Goal: Information Seeking & Learning: Learn about a topic

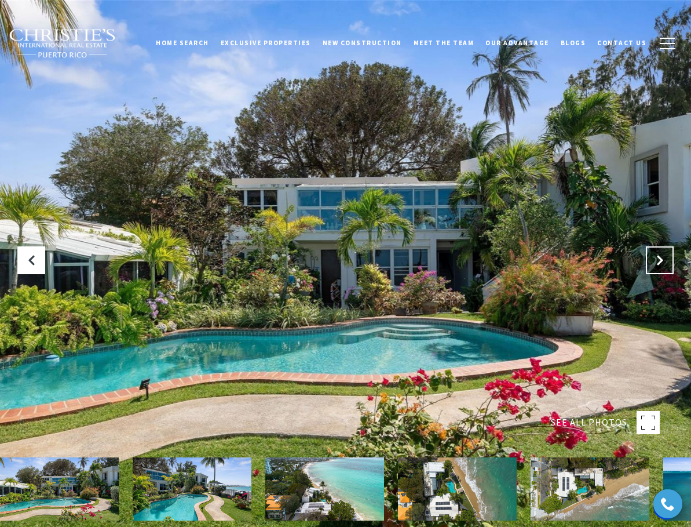
click at [654, 258] on icon "Next Slide" at bounding box center [660, 260] width 12 height 12
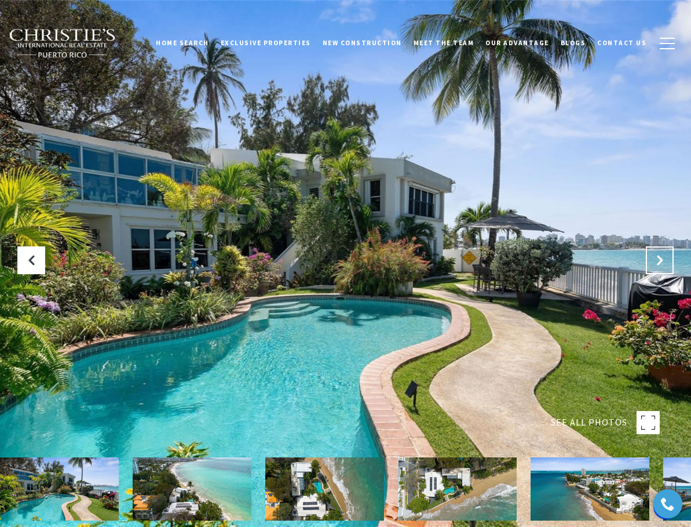
click at [654, 258] on icon "Next Slide" at bounding box center [660, 260] width 12 height 12
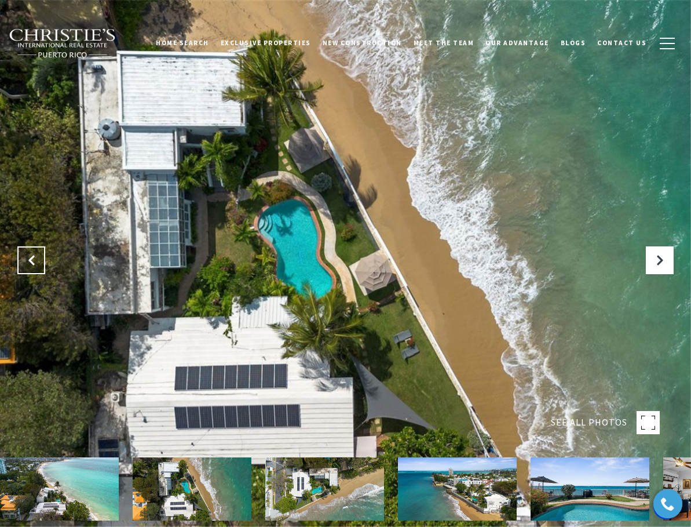
click at [35, 260] on icon "Previous Slide" at bounding box center [31, 260] width 12 height 12
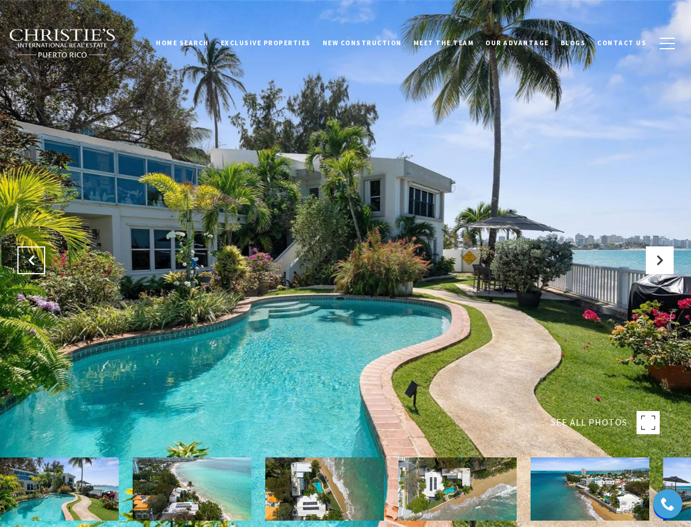
click at [35, 259] on icon "Previous Slide" at bounding box center [31, 260] width 12 height 12
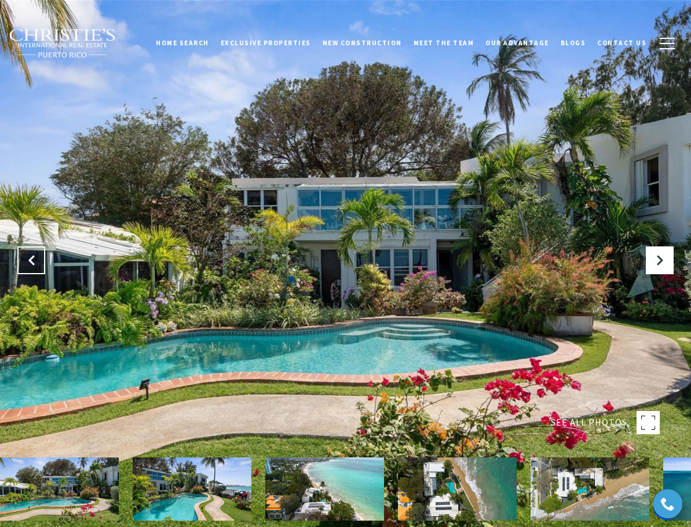
click at [38, 257] on button "Previous Slide" at bounding box center [31, 260] width 28 height 28
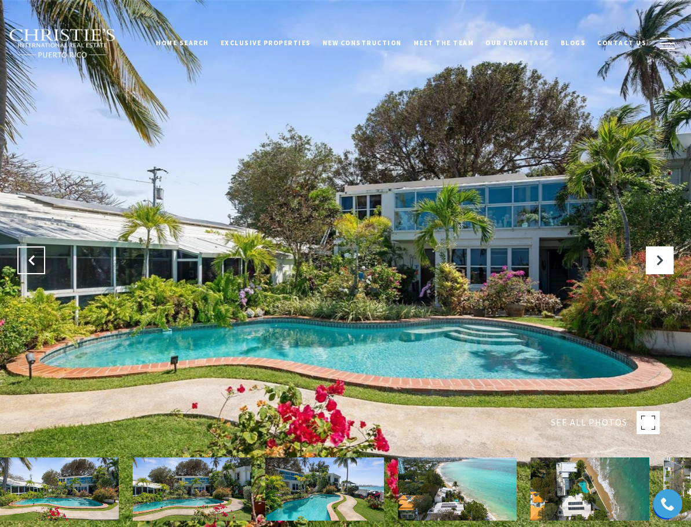
click at [41, 254] on button "Previous Slide" at bounding box center [31, 260] width 28 height 28
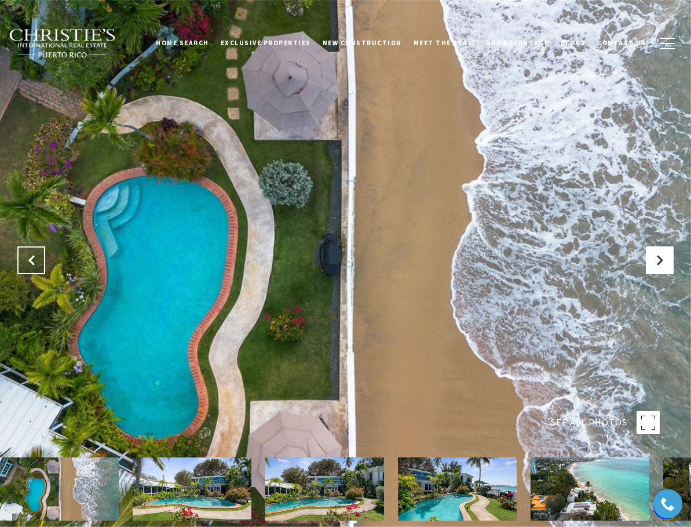
click at [41, 254] on button "Previous Slide" at bounding box center [31, 260] width 28 height 28
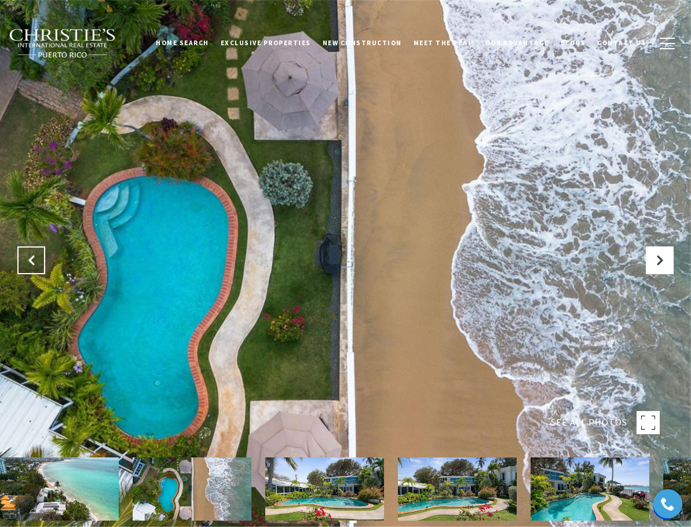
click at [42, 256] on button "Previous Slide" at bounding box center [31, 260] width 28 height 28
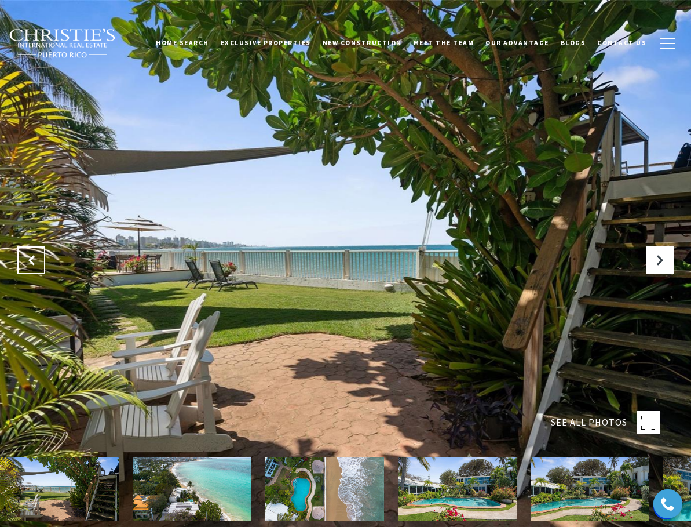
click at [42, 256] on button "Previous Slide" at bounding box center [31, 260] width 28 height 28
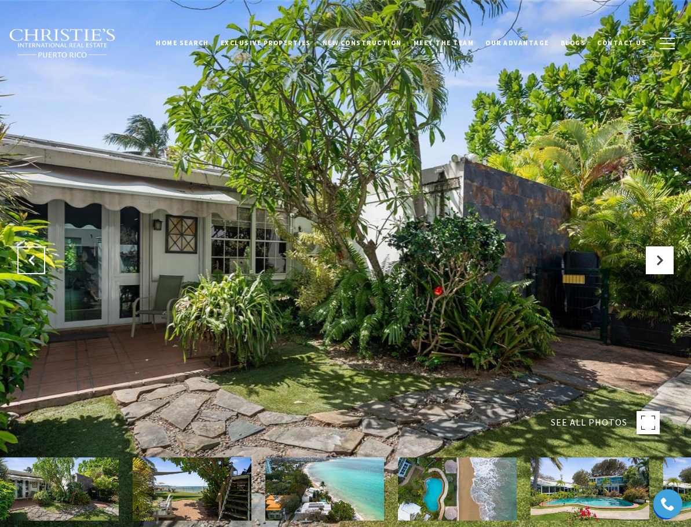
click at [42, 256] on button "Previous Slide" at bounding box center [31, 260] width 28 height 28
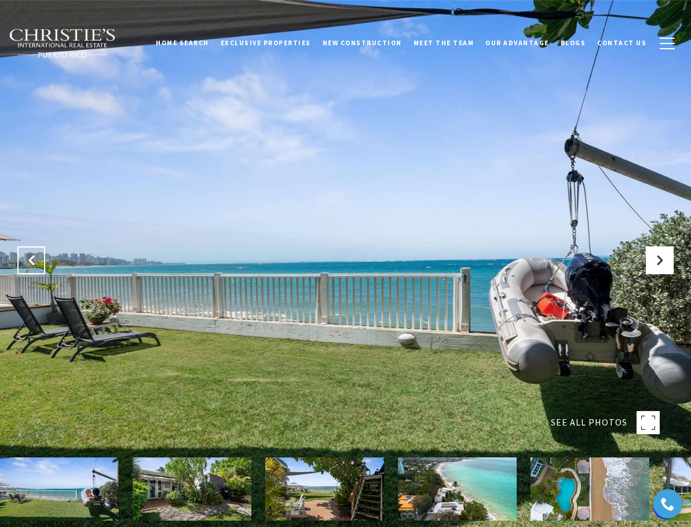
click at [42, 256] on button "Previous Slide" at bounding box center [31, 260] width 28 height 28
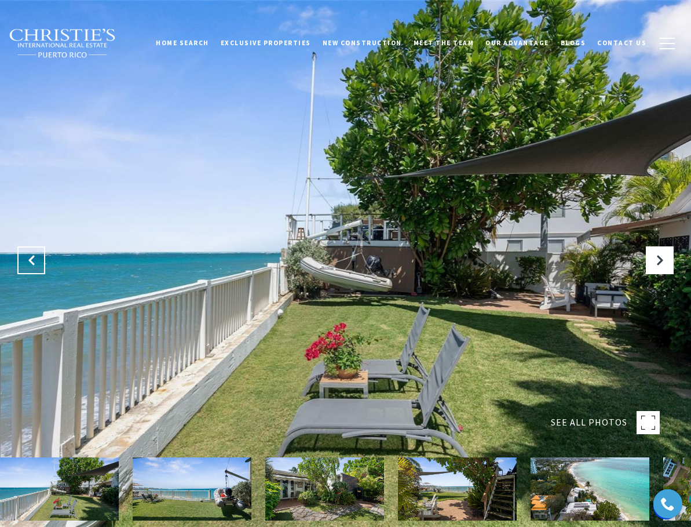
click at [42, 256] on button "Previous Slide" at bounding box center [31, 260] width 28 height 28
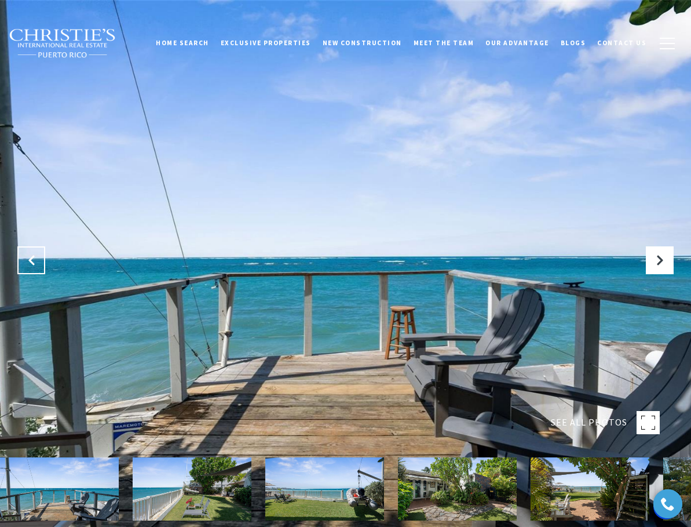
click at [42, 256] on button "Previous Slide" at bounding box center [31, 260] width 28 height 28
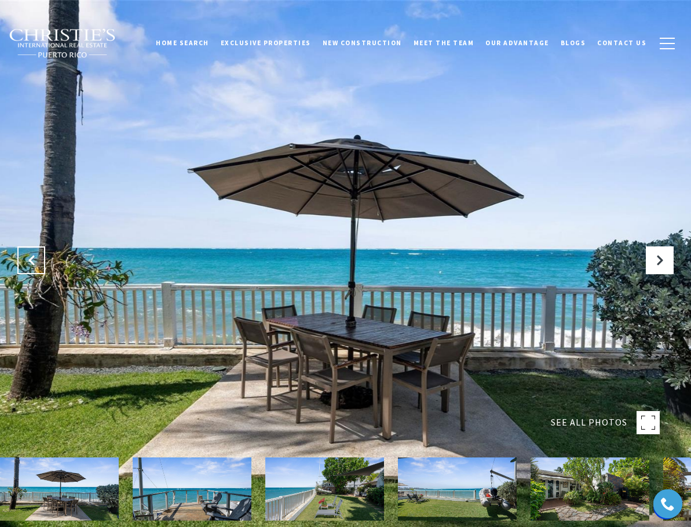
click at [42, 255] on button "Previous Slide" at bounding box center [31, 260] width 28 height 28
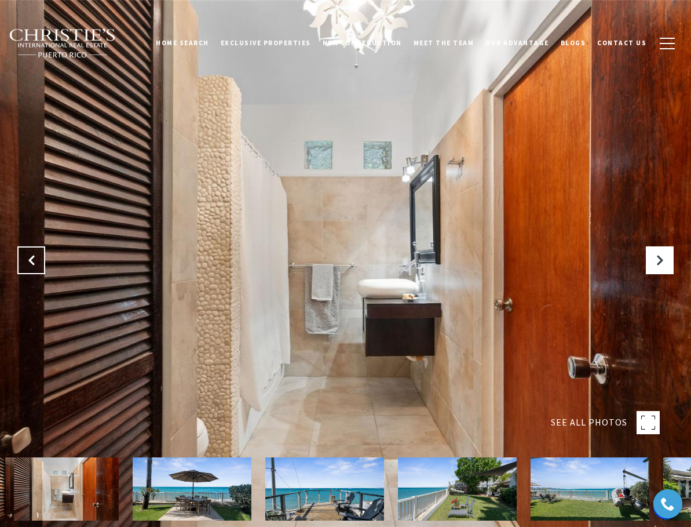
click at [42, 255] on button "Previous Slide" at bounding box center [31, 260] width 28 height 28
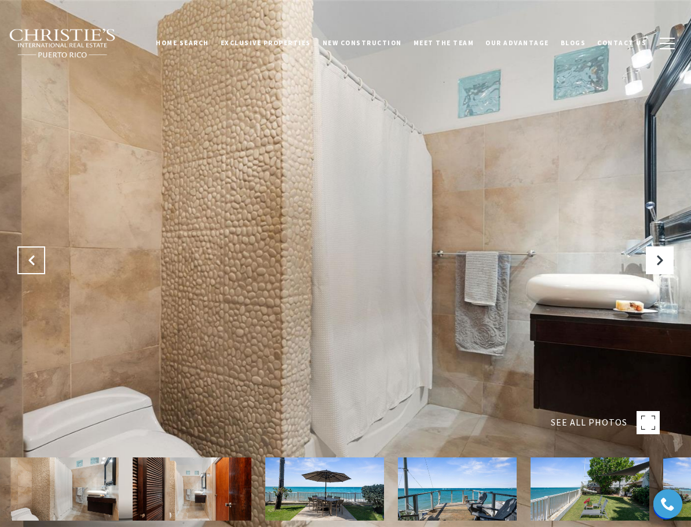
click at [42, 255] on button "Previous Slide" at bounding box center [31, 260] width 28 height 28
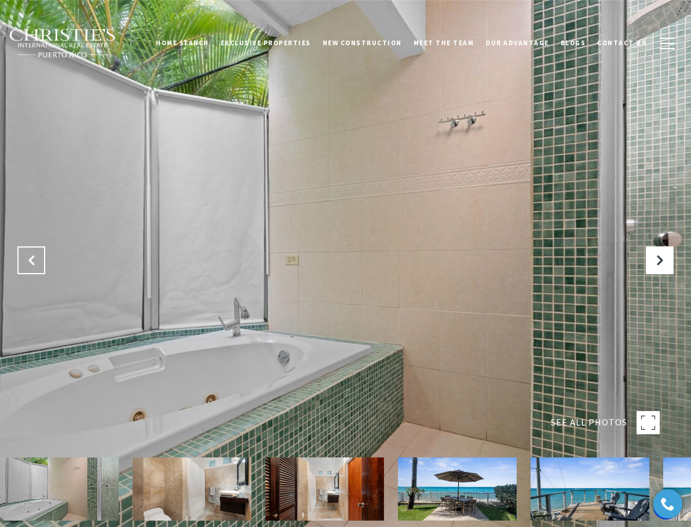
click at [42, 254] on button "Previous Slide" at bounding box center [31, 260] width 28 height 28
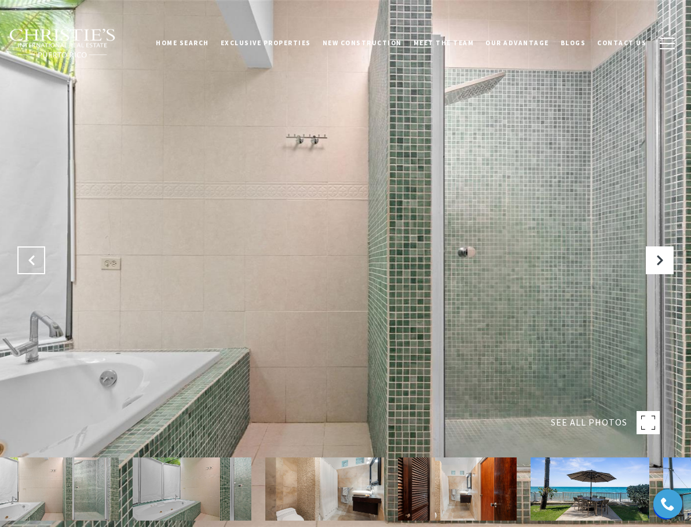
click at [42, 254] on button "Previous Slide" at bounding box center [31, 260] width 28 height 28
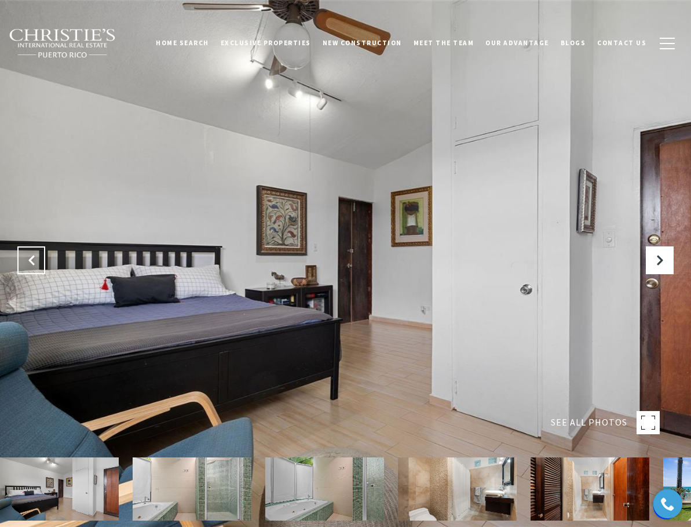
click at [42, 254] on button "Previous Slide" at bounding box center [31, 260] width 28 height 28
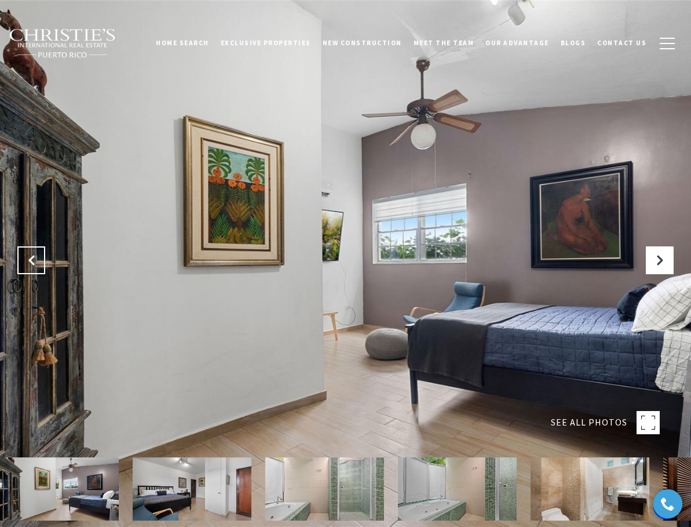
click at [42, 254] on button "Previous Slide" at bounding box center [31, 260] width 28 height 28
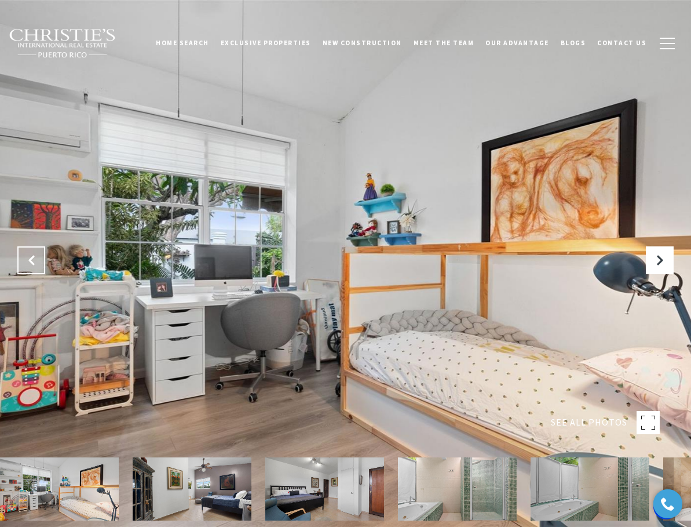
click at [42, 254] on button "Previous Slide" at bounding box center [31, 260] width 28 height 28
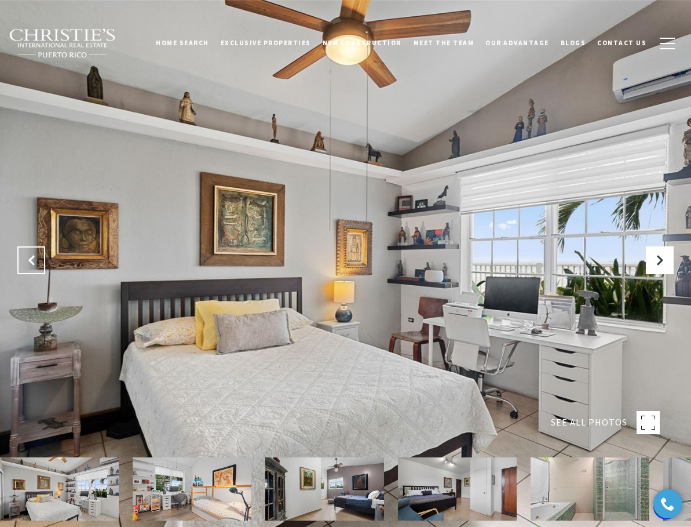
click at [42, 254] on button "Previous Slide" at bounding box center [31, 260] width 28 height 28
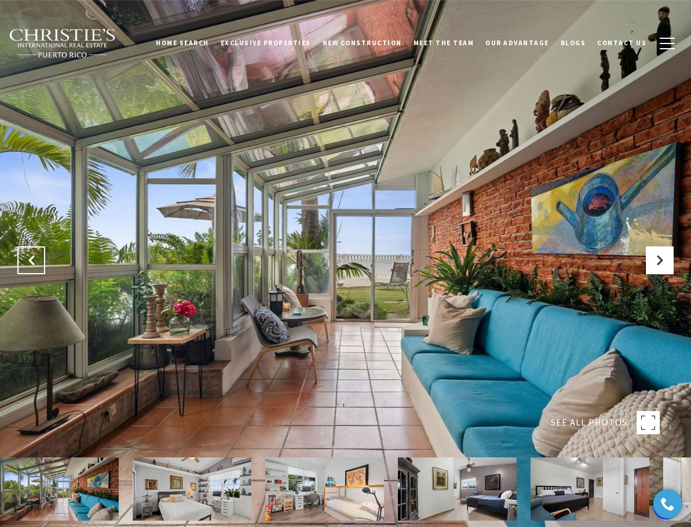
click at [42, 254] on button "Previous Slide" at bounding box center [31, 260] width 28 height 28
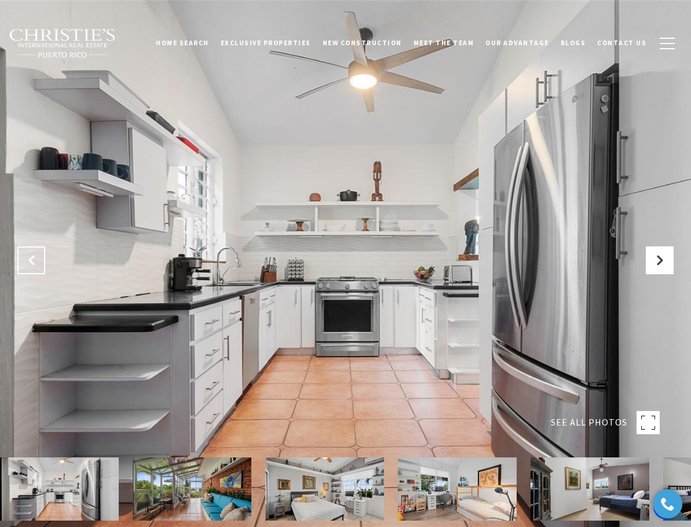
click at [42, 254] on button "Previous Slide" at bounding box center [31, 260] width 28 height 28
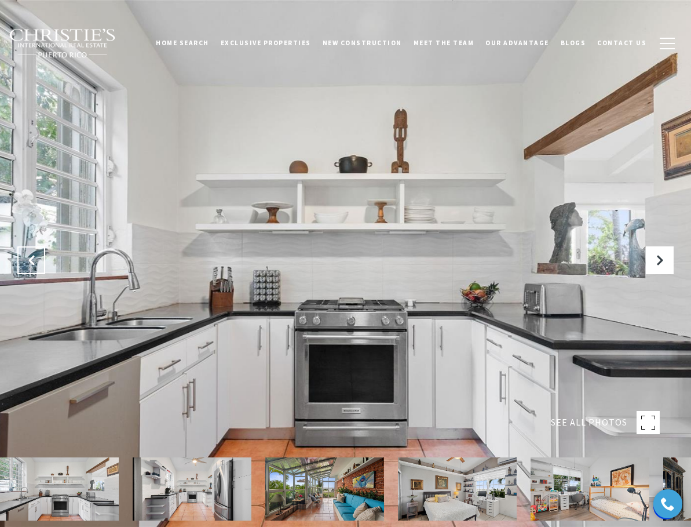
click at [42, 254] on button "Previous Slide" at bounding box center [31, 260] width 28 height 28
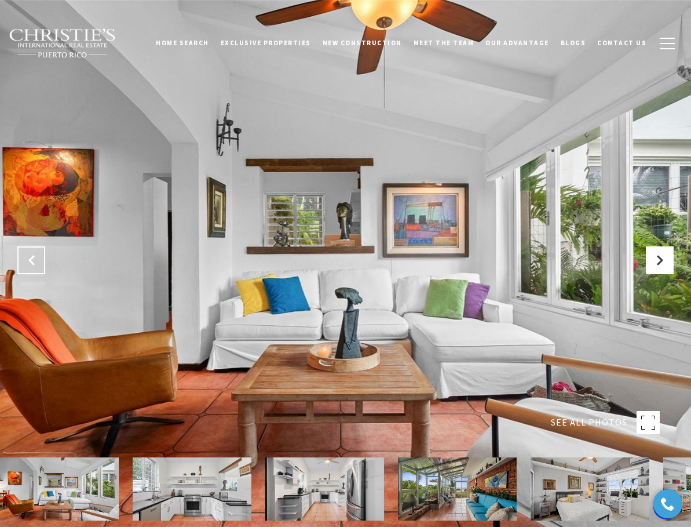
click at [42, 254] on button "Previous Slide" at bounding box center [31, 260] width 28 height 28
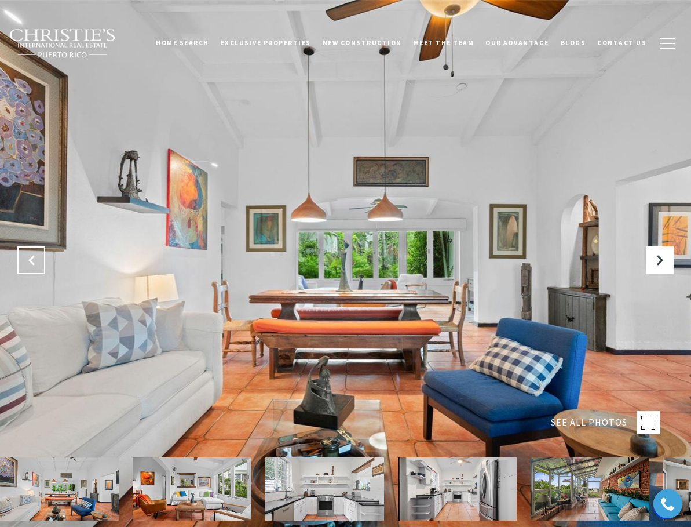
click at [42, 254] on button "Previous Slide" at bounding box center [31, 260] width 28 height 28
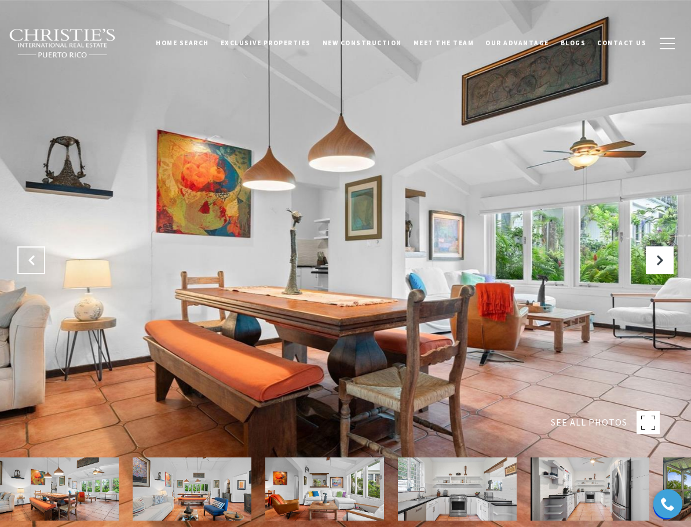
click at [42, 254] on button "Previous Slide" at bounding box center [31, 260] width 28 height 28
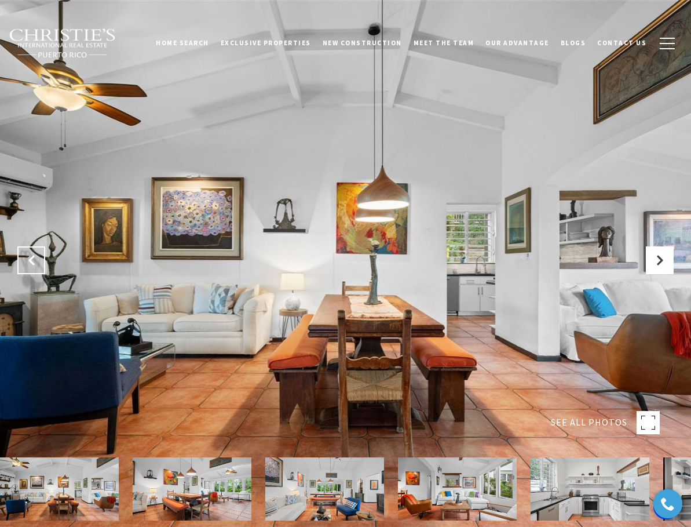
click at [42, 254] on button "Previous Slide" at bounding box center [31, 260] width 28 height 28
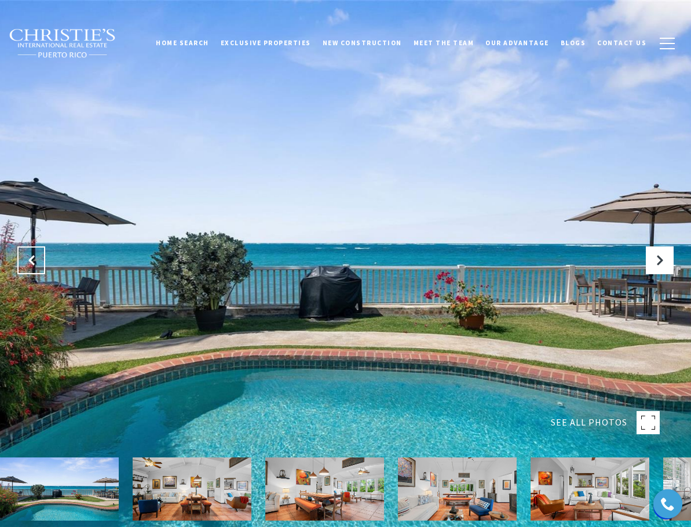
click at [42, 254] on button "Previous Slide" at bounding box center [31, 260] width 28 height 28
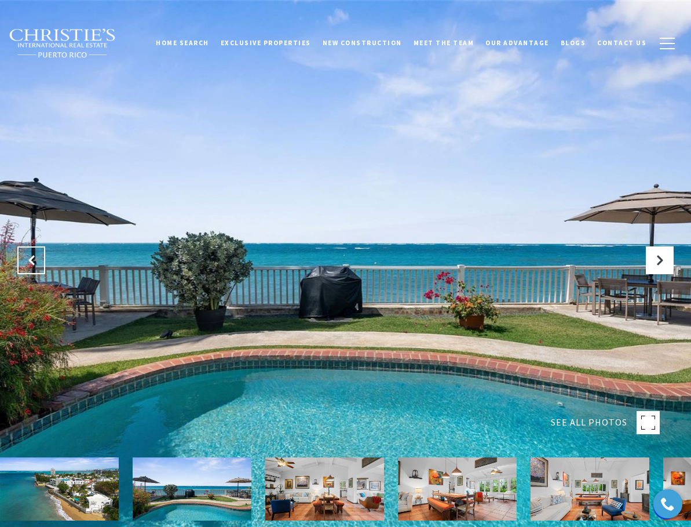
click at [39, 269] on button "Previous Slide" at bounding box center [31, 260] width 28 height 28
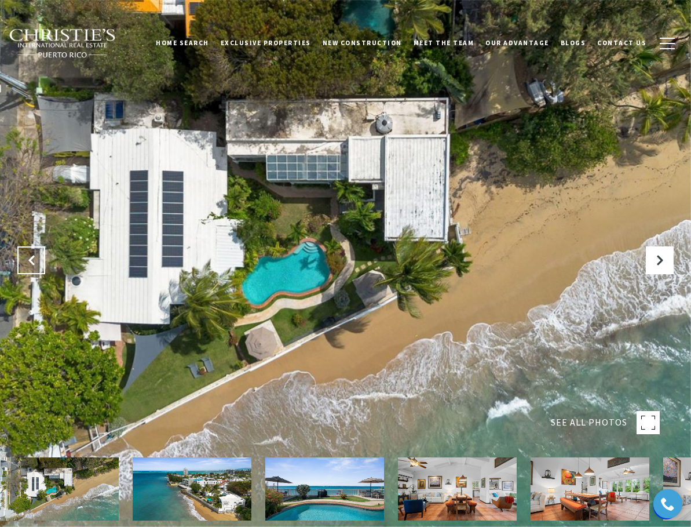
click at [39, 269] on button "Previous Slide" at bounding box center [31, 260] width 28 height 28
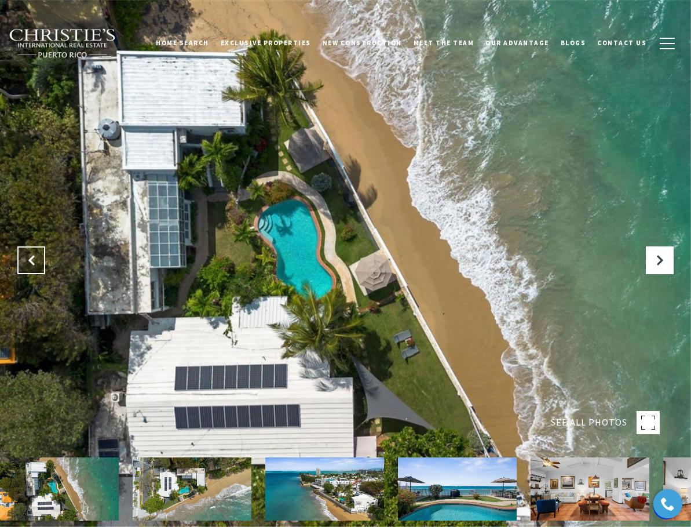
click at [39, 268] on button "Previous Slide" at bounding box center [31, 260] width 28 height 28
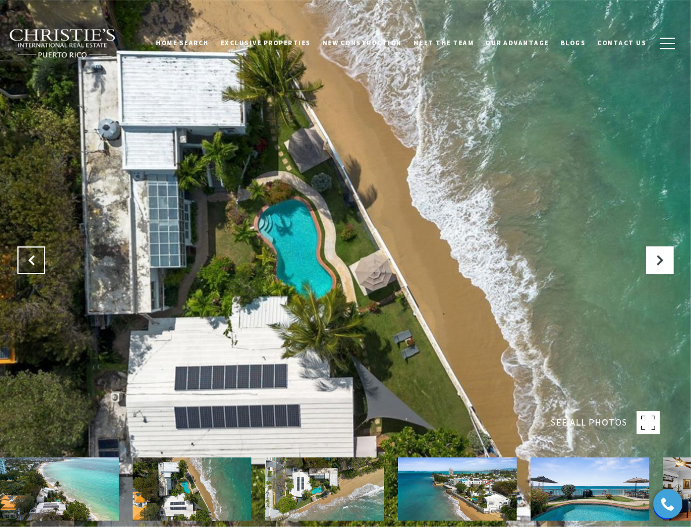
click at [39, 268] on button "Previous Slide" at bounding box center [31, 260] width 28 height 28
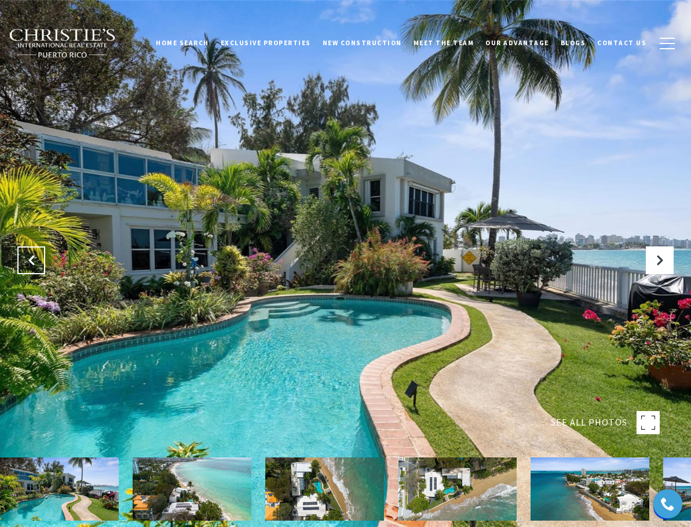
click at [39, 268] on button "Previous Slide" at bounding box center [31, 260] width 28 height 28
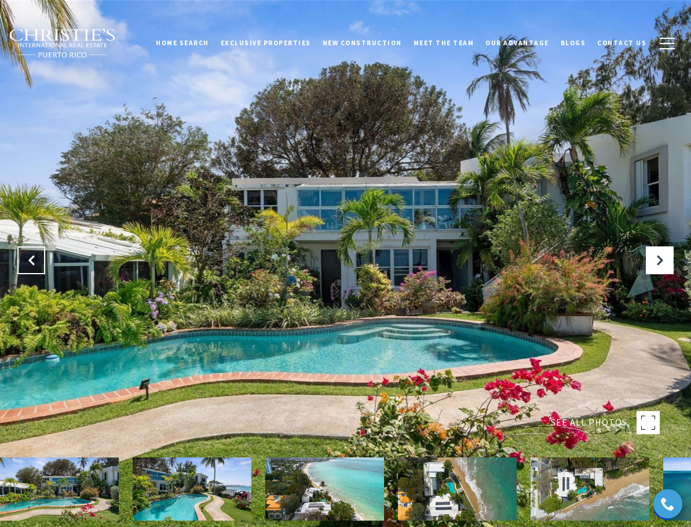
click at [39, 268] on button "Previous Slide" at bounding box center [31, 260] width 28 height 28
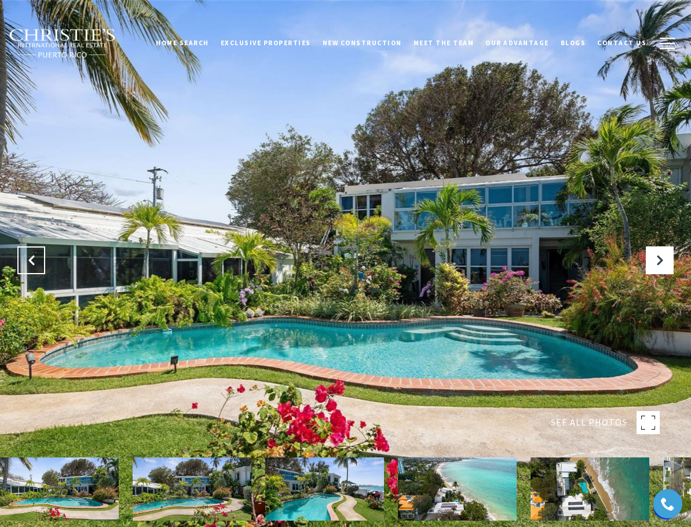
click at [39, 268] on button "Previous Slide" at bounding box center [31, 260] width 28 height 28
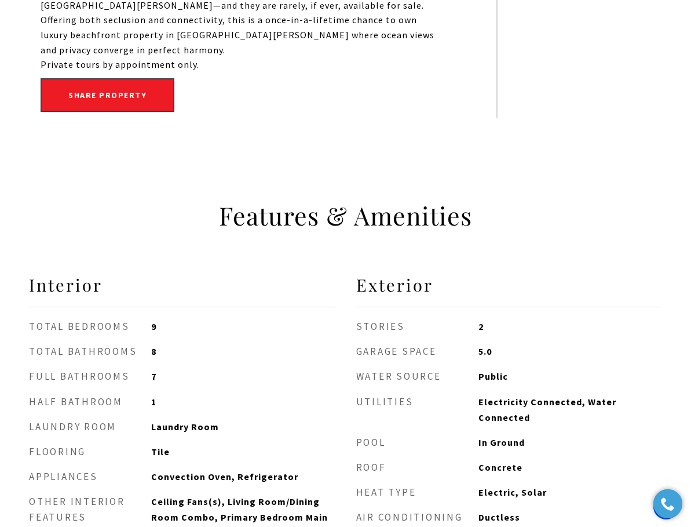
scroll to position [927, 0]
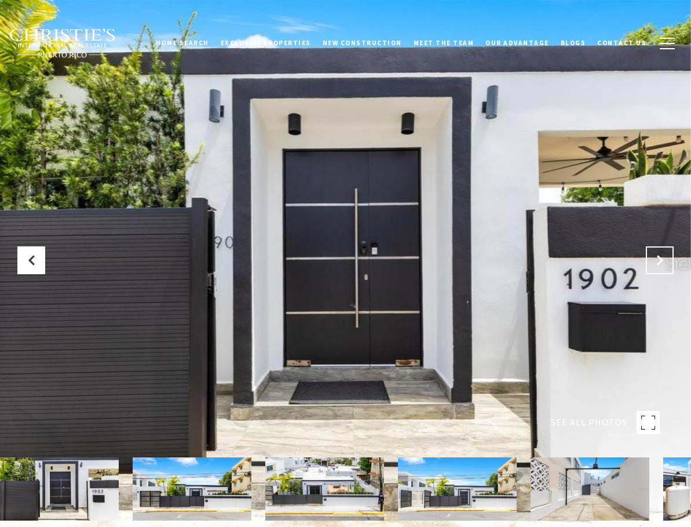
click at [660, 265] on icon at bounding box center [660, 260] width 12 height 12
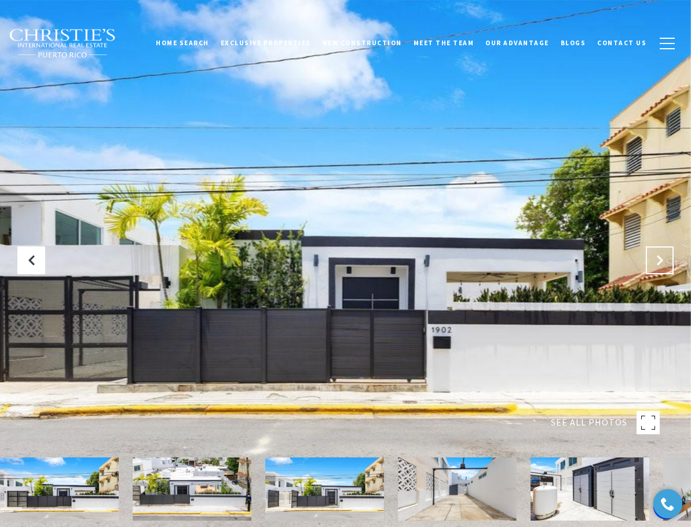
click at [660, 265] on icon "Next Slide" at bounding box center [660, 260] width 12 height 12
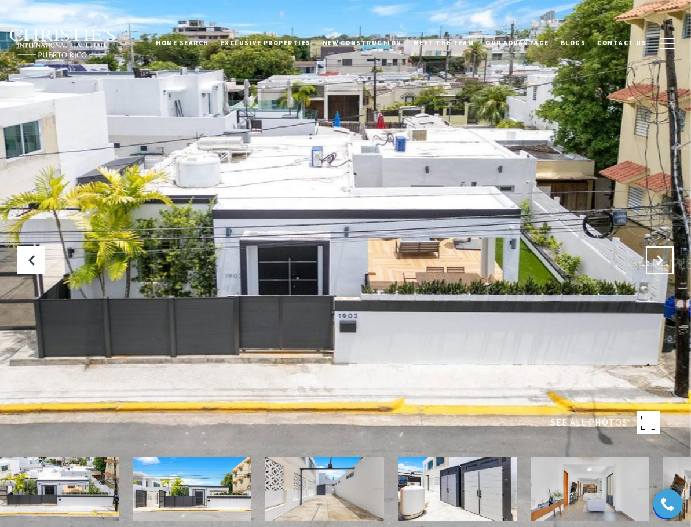
click at [660, 265] on icon "Next Slide" at bounding box center [660, 260] width 12 height 12
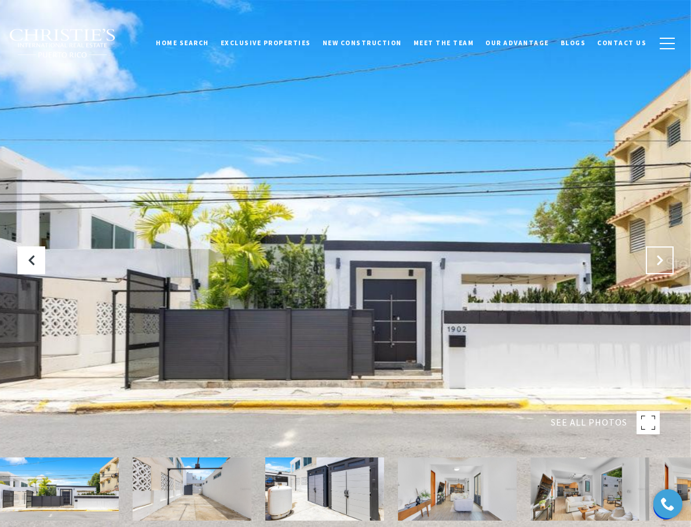
click at [660, 265] on icon "Next Slide" at bounding box center [660, 260] width 12 height 12
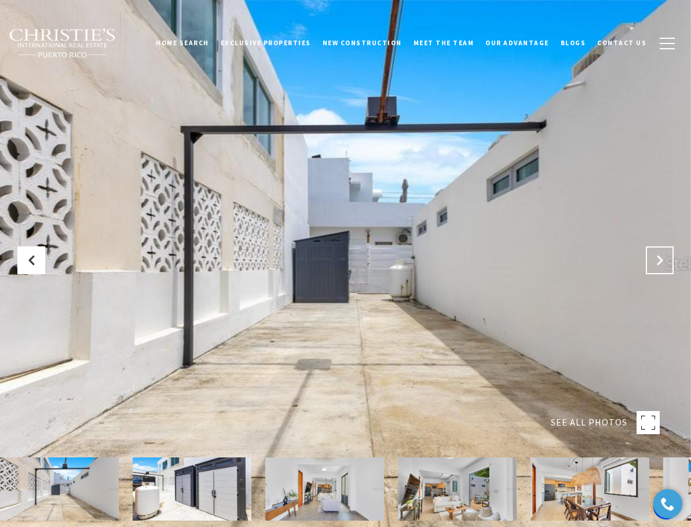
click at [660, 265] on icon "Next Slide" at bounding box center [660, 260] width 12 height 12
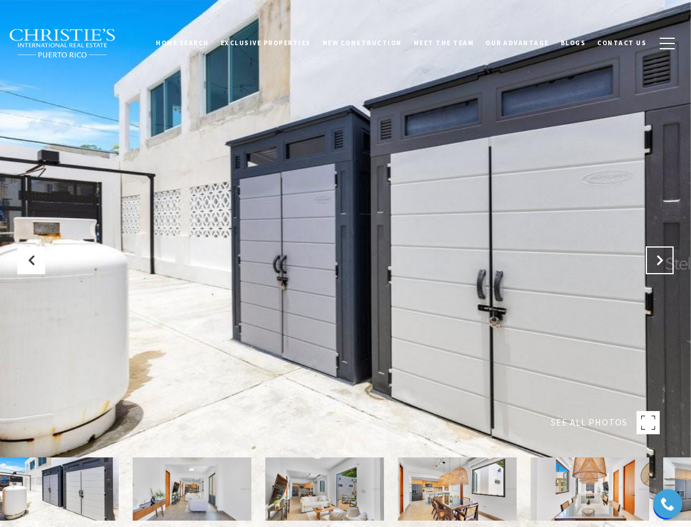
click at [660, 265] on icon "Next Slide" at bounding box center [660, 260] width 12 height 12
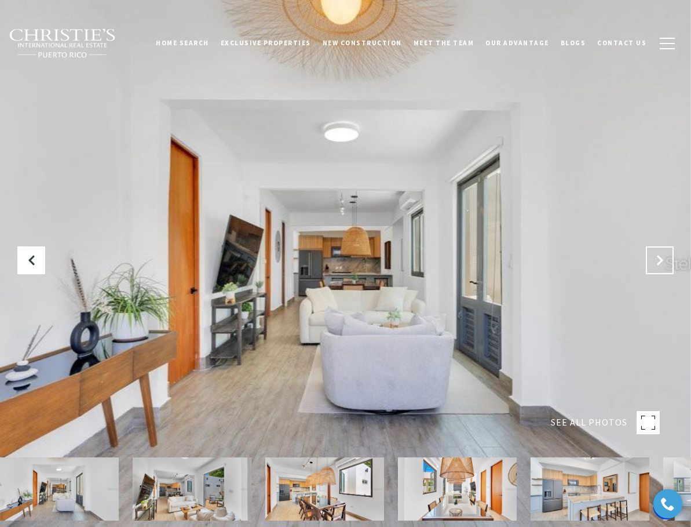
click at [660, 265] on icon "Next Slide" at bounding box center [660, 260] width 12 height 12
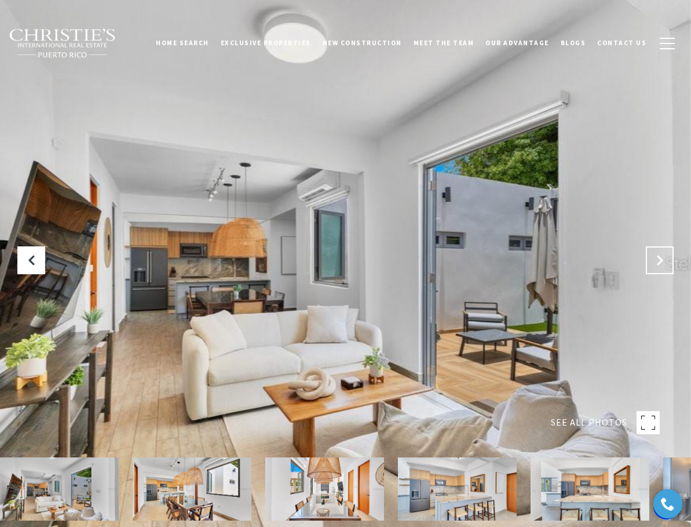
click at [660, 265] on icon "Next Slide" at bounding box center [660, 260] width 12 height 12
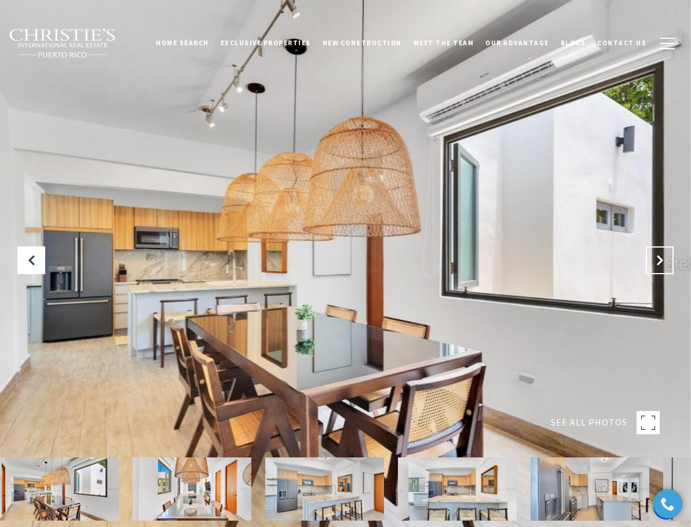
click at [660, 265] on icon "Next Slide" at bounding box center [660, 260] width 12 height 12
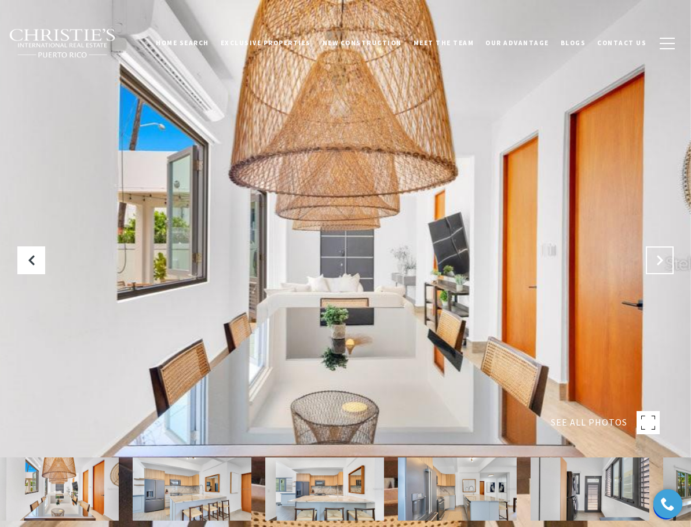
click at [660, 265] on icon "Next Slide" at bounding box center [660, 260] width 12 height 12
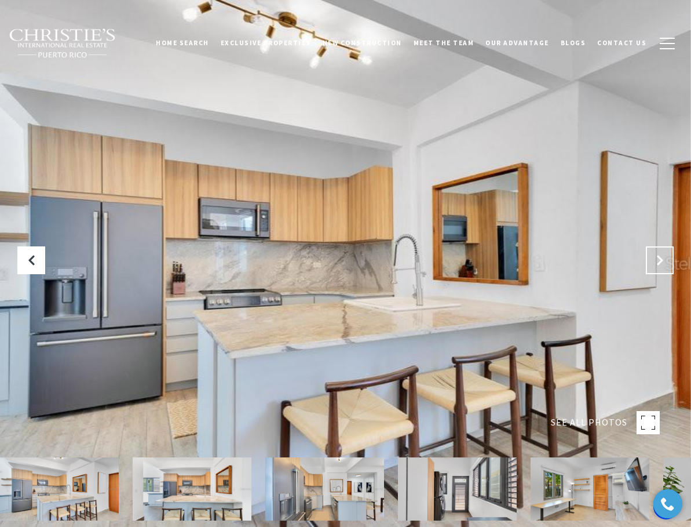
click at [660, 265] on icon "Next Slide" at bounding box center [660, 260] width 12 height 12
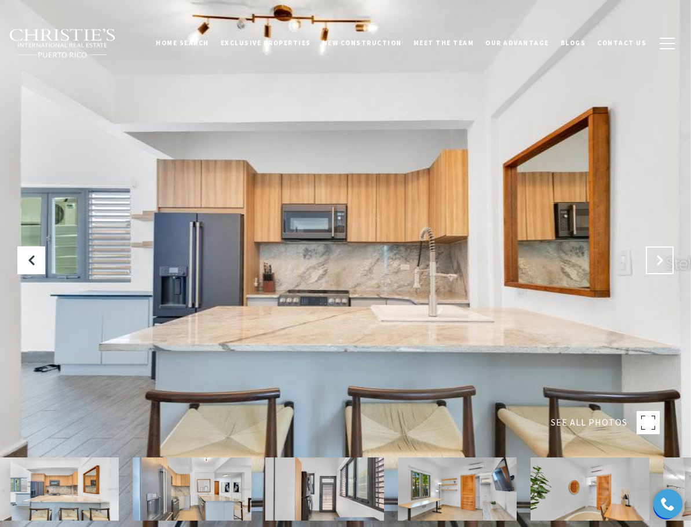
click at [660, 265] on icon "Next Slide" at bounding box center [660, 260] width 12 height 12
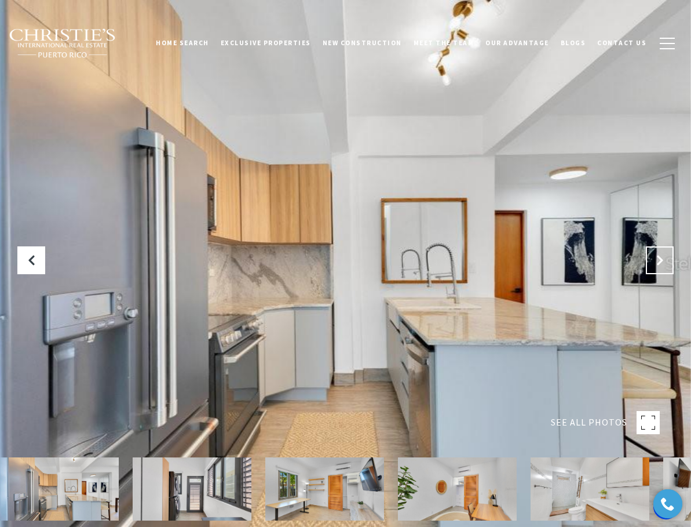
click at [660, 265] on icon "Next Slide" at bounding box center [660, 260] width 12 height 12
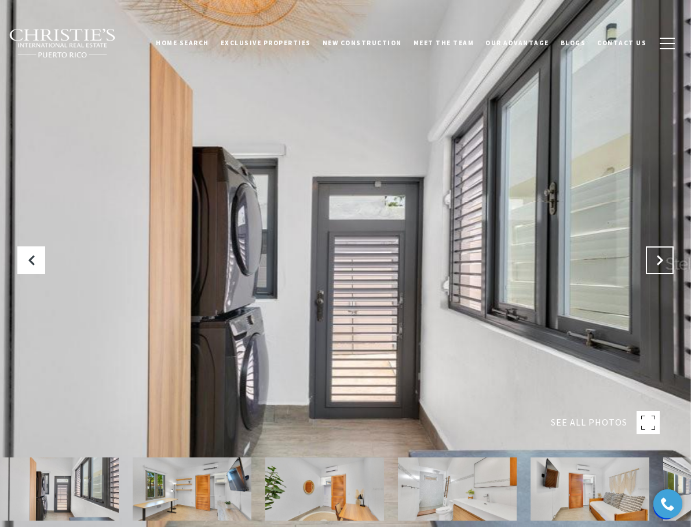
click at [660, 265] on icon "Next Slide" at bounding box center [660, 260] width 12 height 12
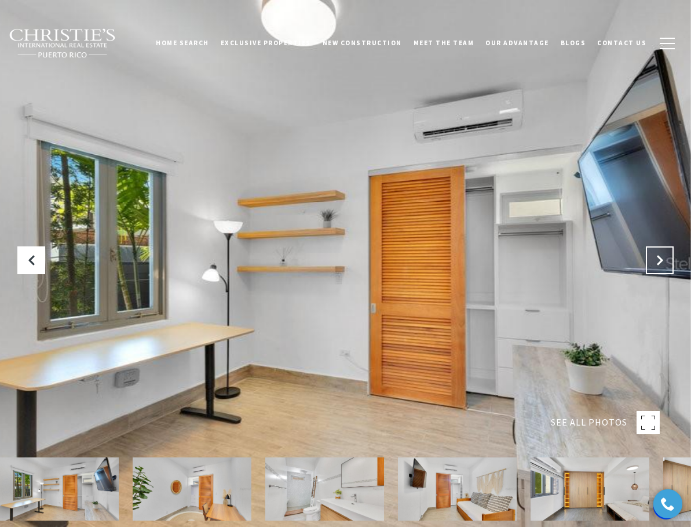
click at [660, 265] on icon "Next Slide" at bounding box center [660, 260] width 12 height 12
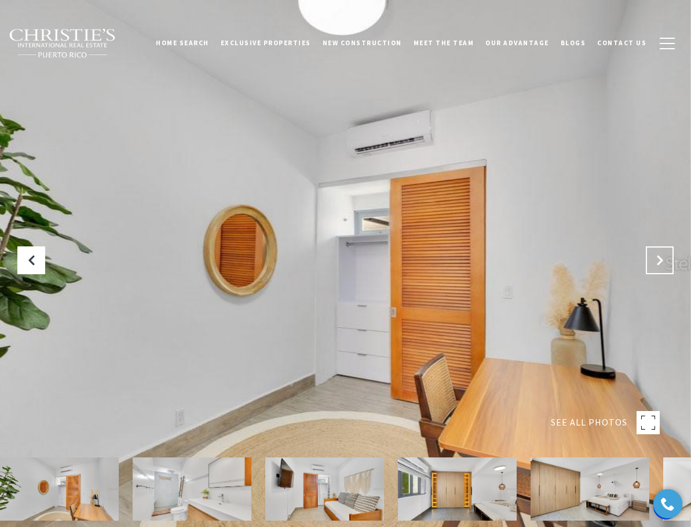
click at [660, 265] on icon "Next Slide" at bounding box center [660, 260] width 12 height 12
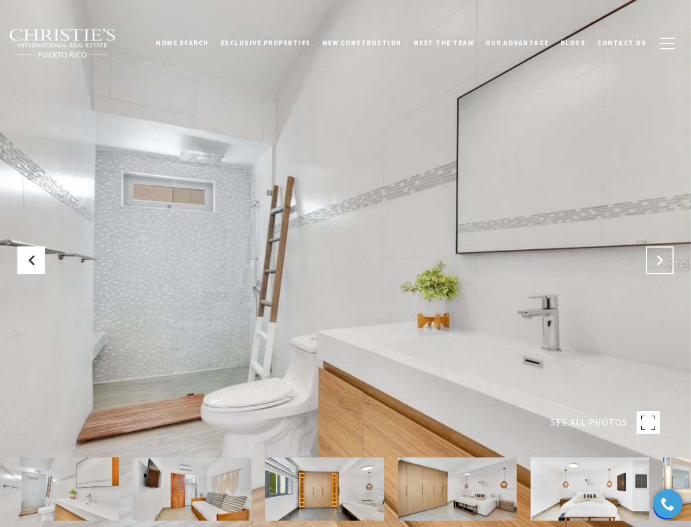
click at [660, 265] on icon "Next Slide" at bounding box center [660, 260] width 12 height 12
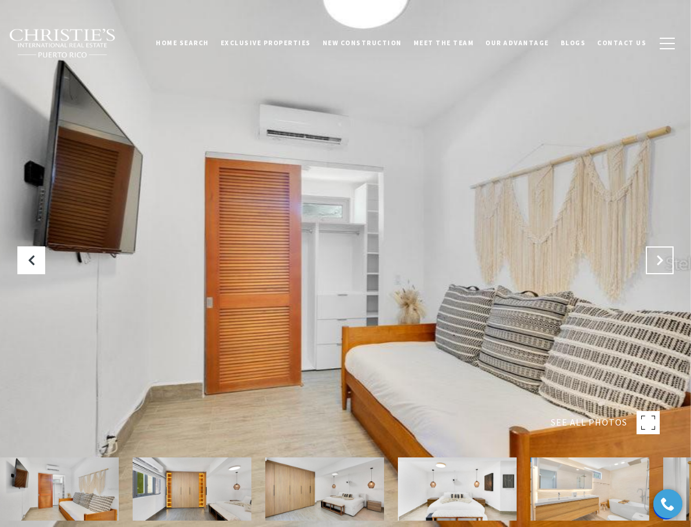
click at [660, 265] on icon "Next Slide" at bounding box center [660, 260] width 12 height 12
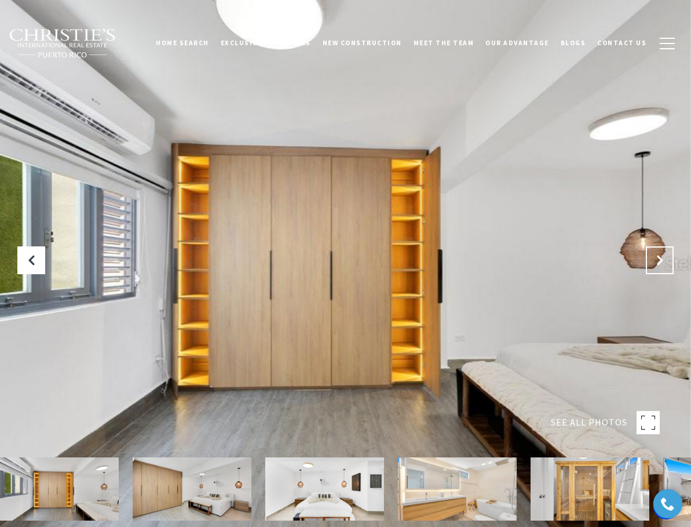
click at [660, 265] on icon "Next Slide" at bounding box center [660, 260] width 12 height 12
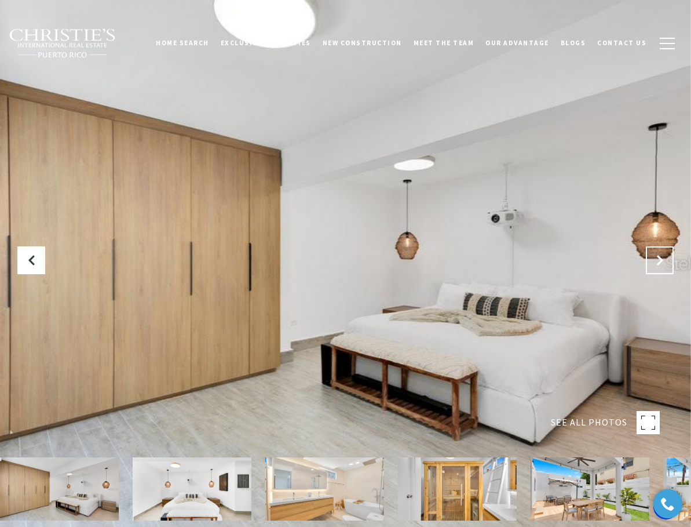
click at [660, 265] on icon "Next Slide" at bounding box center [660, 260] width 12 height 12
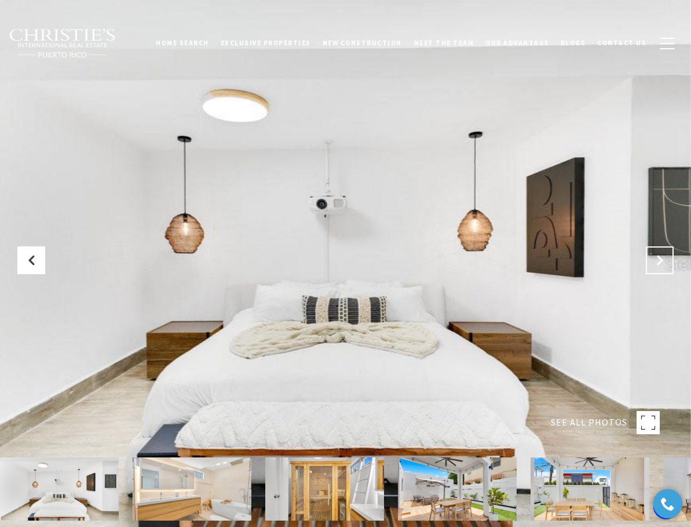
click at [660, 265] on icon "Next Slide" at bounding box center [660, 260] width 12 height 12
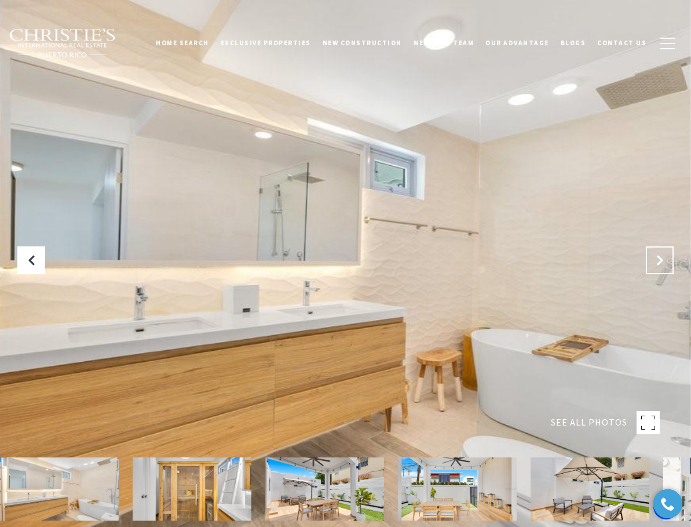
click at [660, 265] on icon "Next Slide" at bounding box center [660, 260] width 12 height 12
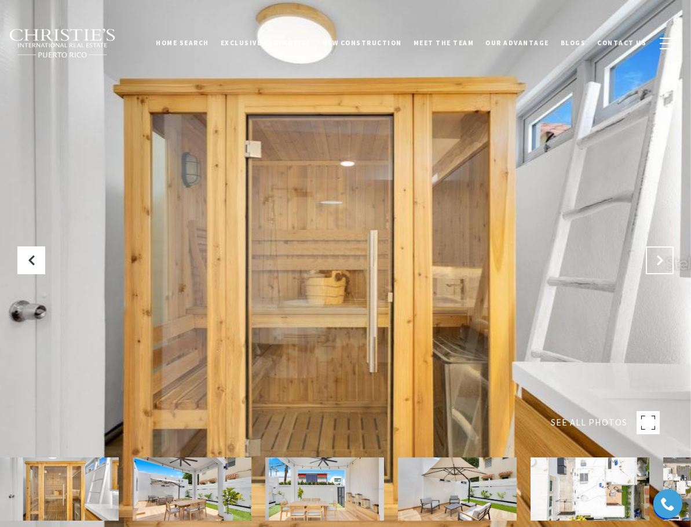
click at [660, 264] on icon "Next Slide" at bounding box center [660, 260] width 12 height 12
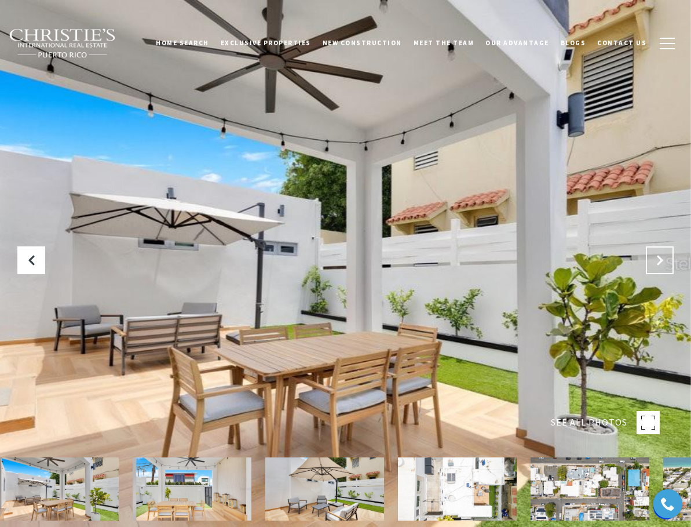
click at [660, 264] on icon "Next Slide" at bounding box center [660, 260] width 12 height 12
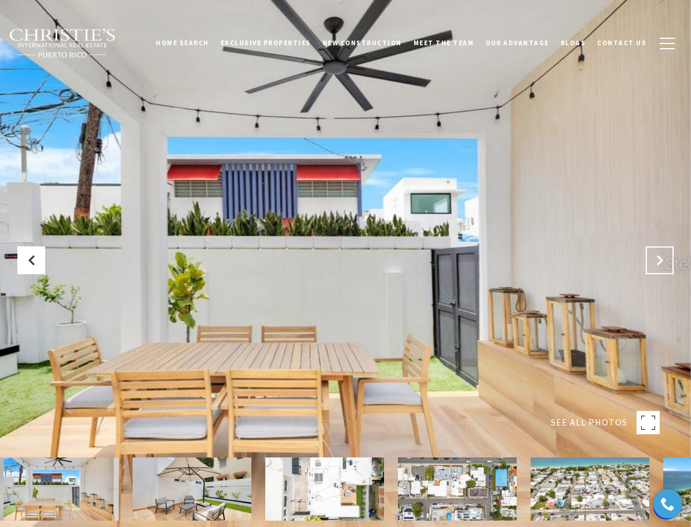
click at [660, 264] on icon "Next Slide" at bounding box center [660, 260] width 12 height 12
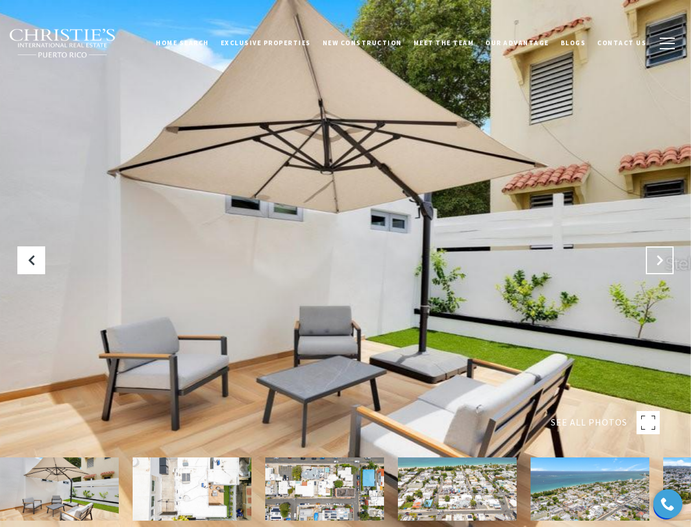
click at [660, 264] on icon "Next Slide" at bounding box center [660, 260] width 12 height 12
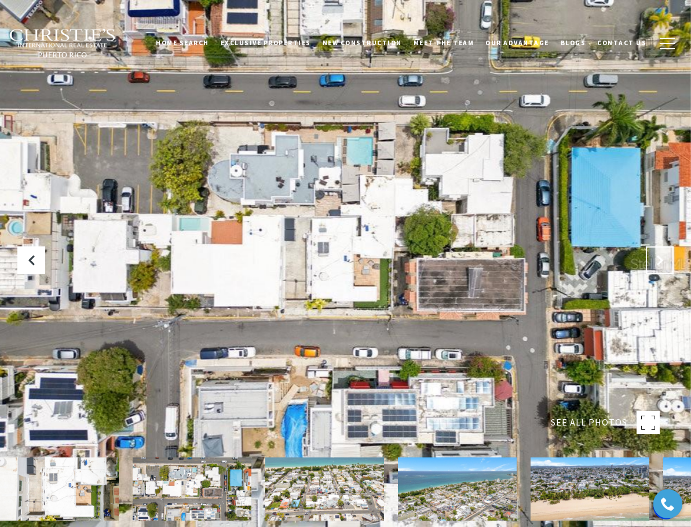
click at [660, 265] on icon "Next Slide" at bounding box center [660, 260] width 12 height 12
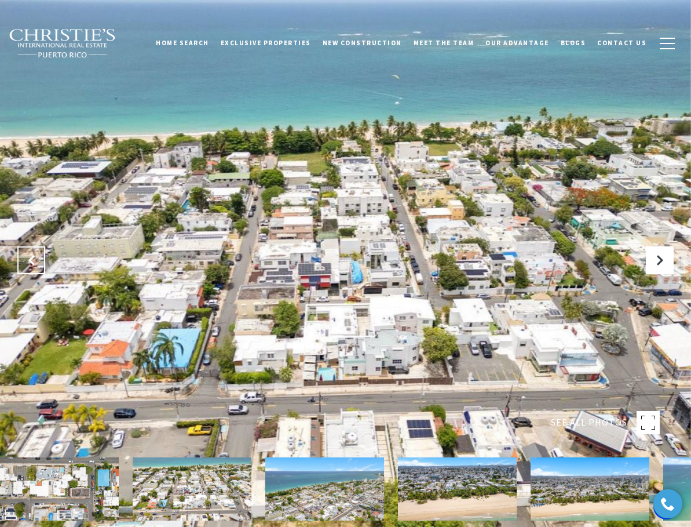
click at [26, 265] on icon "Previous Slide" at bounding box center [31, 260] width 12 height 12
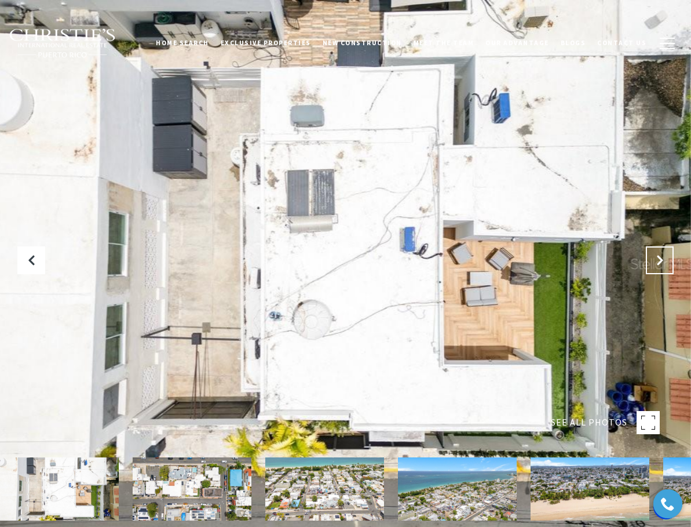
click at [658, 260] on icon "Next Slide" at bounding box center [660, 260] width 12 height 12
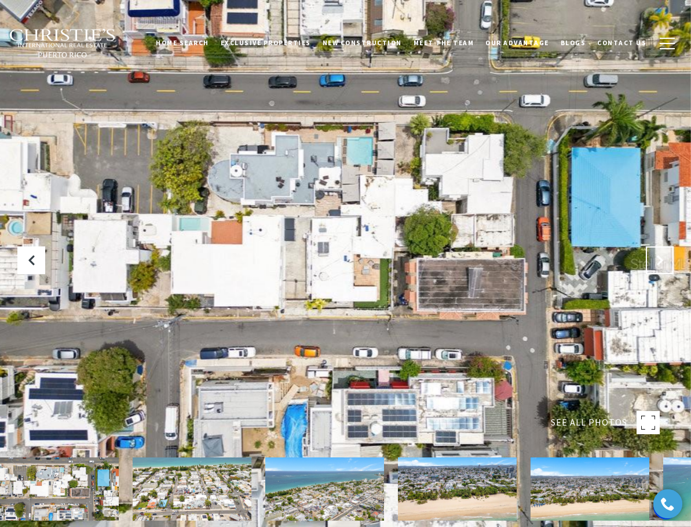
click at [658, 260] on icon "Next Slide" at bounding box center [660, 260] width 12 height 12
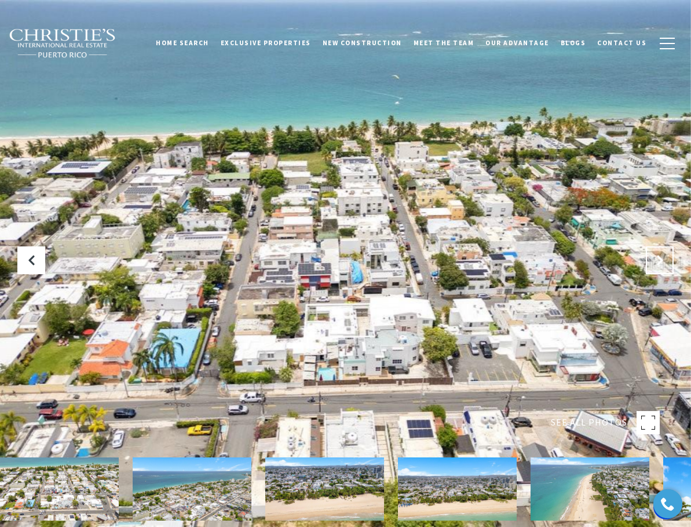
click at [658, 260] on icon "Next Slide" at bounding box center [660, 260] width 12 height 12
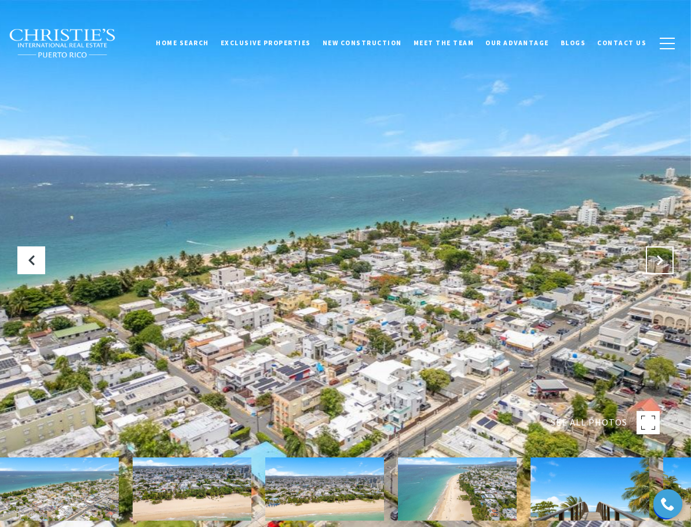
click at [658, 259] on icon "Next Slide" at bounding box center [660, 260] width 12 height 12
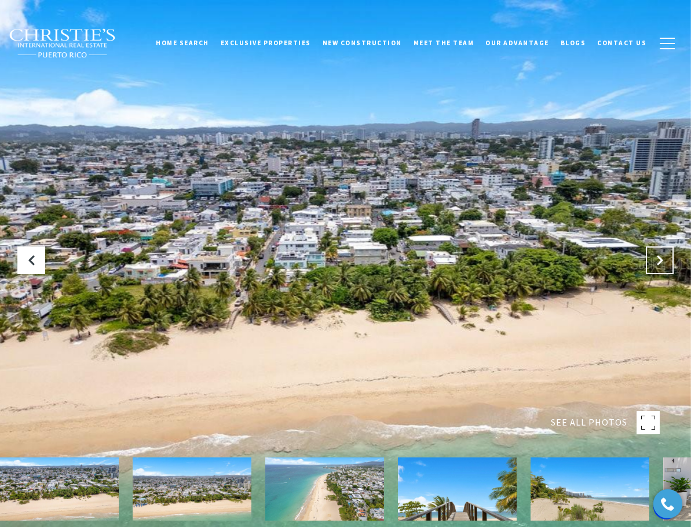
click at [658, 258] on icon "Next Slide" at bounding box center [660, 260] width 12 height 12
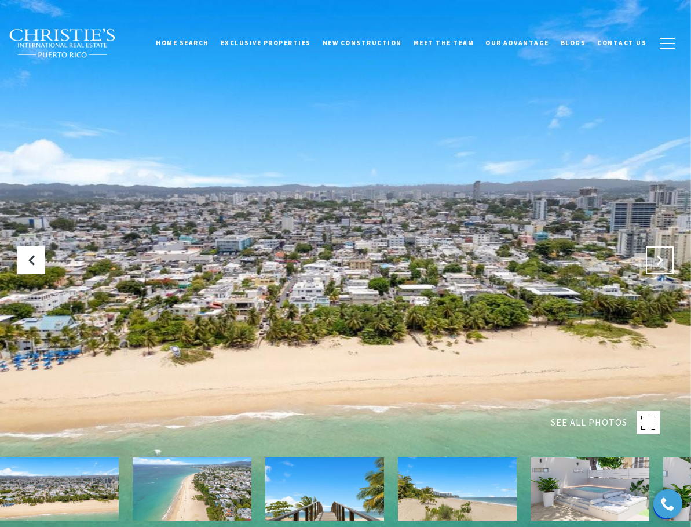
click at [658, 258] on icon "Next Slide" at bounding box center [660, 260] width 12 height 12
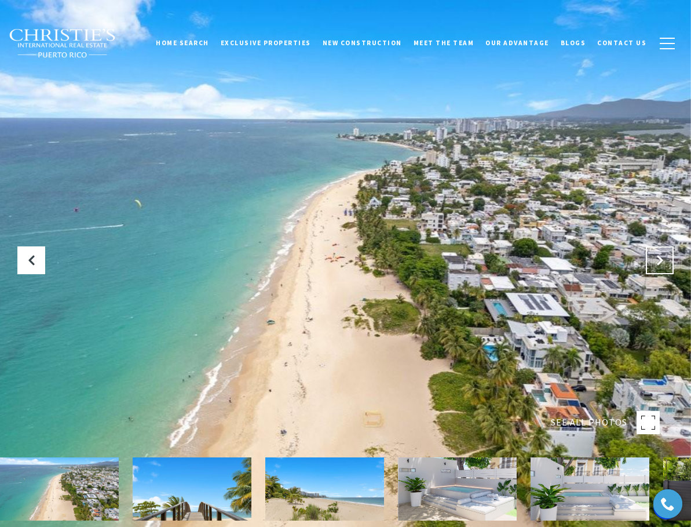
click at [658, 258] on icon "Next Slide" at bounding box center [660, 260] width 12 height 12
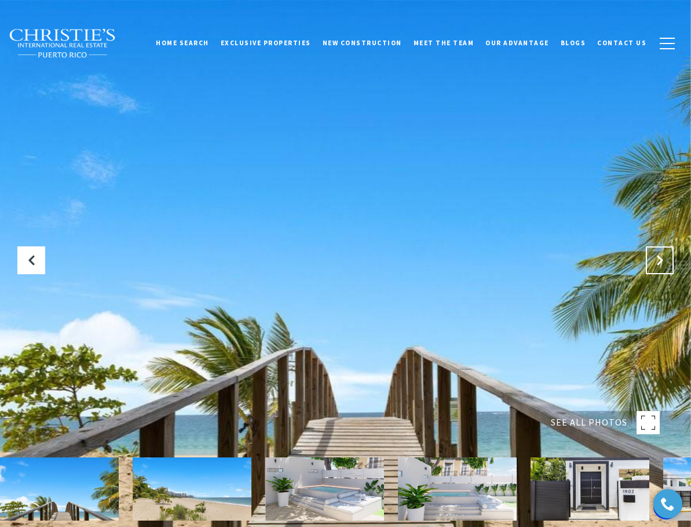
click at [658, 258] on icon "Next Slide" at bounding box center [660, 260] width 12 height 12
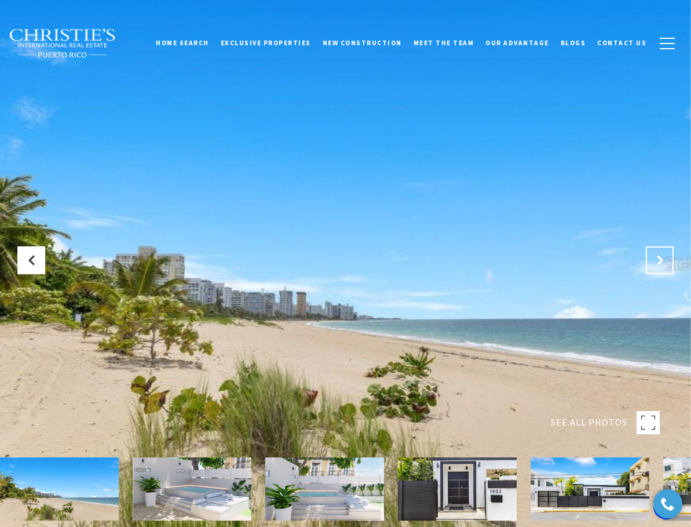
click at [658, 258] on icon "Next Slide" at bounding box center [660, 260] width 12 height 12
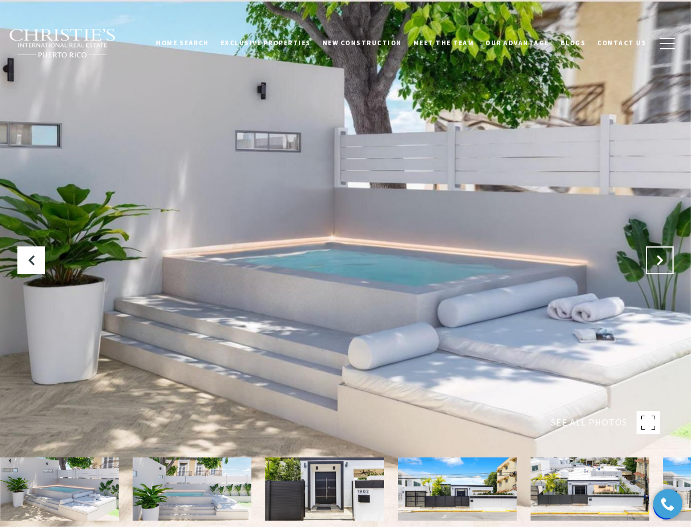
click at [658, 258] on icon "Next Slide" at bounding box center [660, 260] width 12 height 12
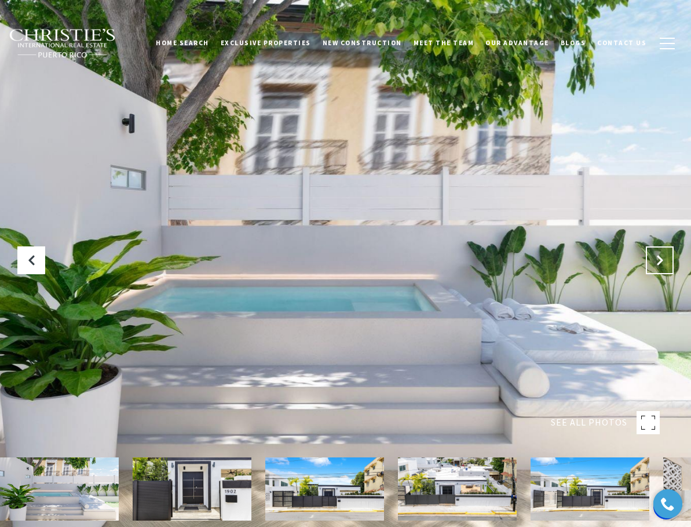
click at [658, 258] on icon "Next Slide" at bounding box center [660, 260] width 12 height 12
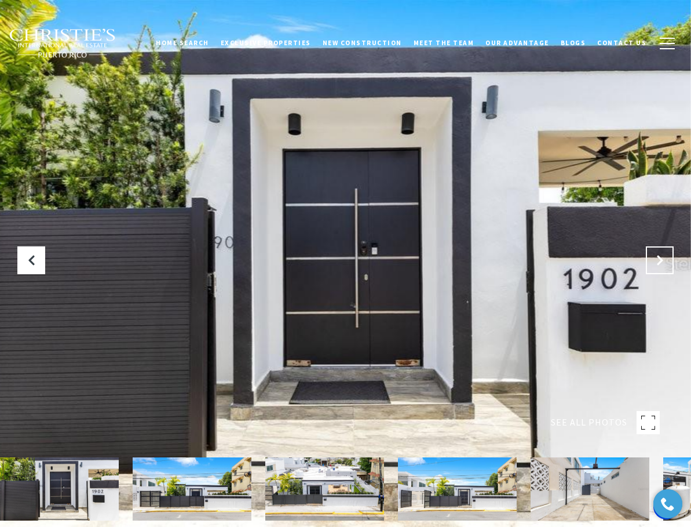
click at [658, 258] on icon "Next Slide" at bounding box center [660, 260] width 12 height 12
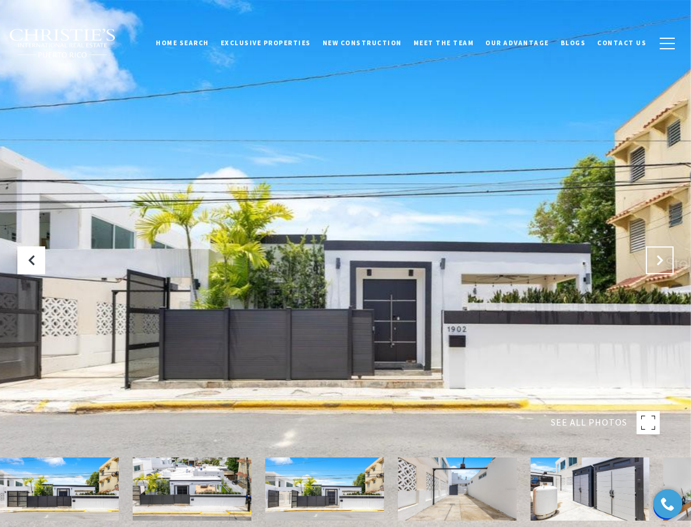
click at [661, 256] on icon "Next Slide" at bounding box center [660, 260] width 12 height 12
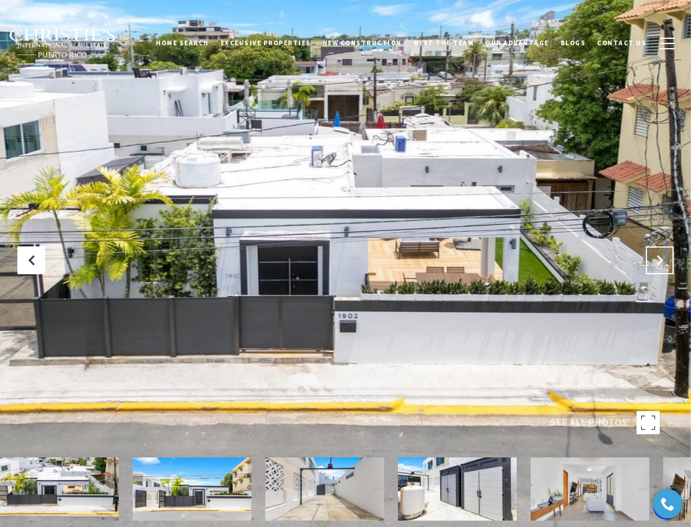
click at [661, 255] on icon "Next Slide" at bounding box center [660, 260] width 12 height 12
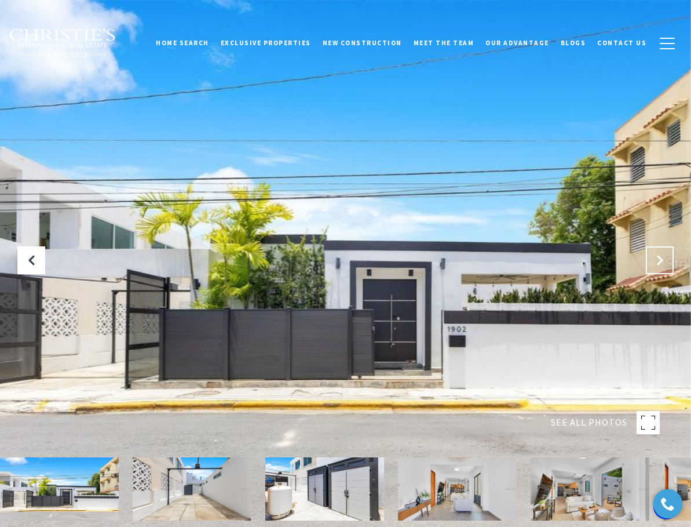
click at [661, 255] on icon "Next Slide" at bounding box center [660, 260] width 12 height 12
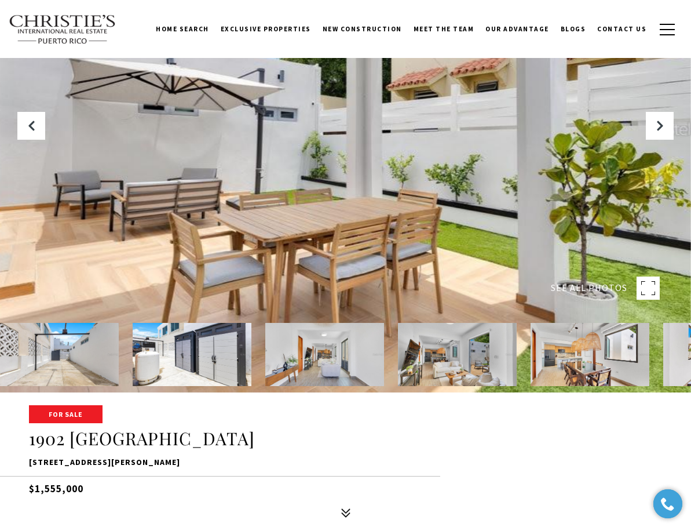
scroll to position [116, 0]
